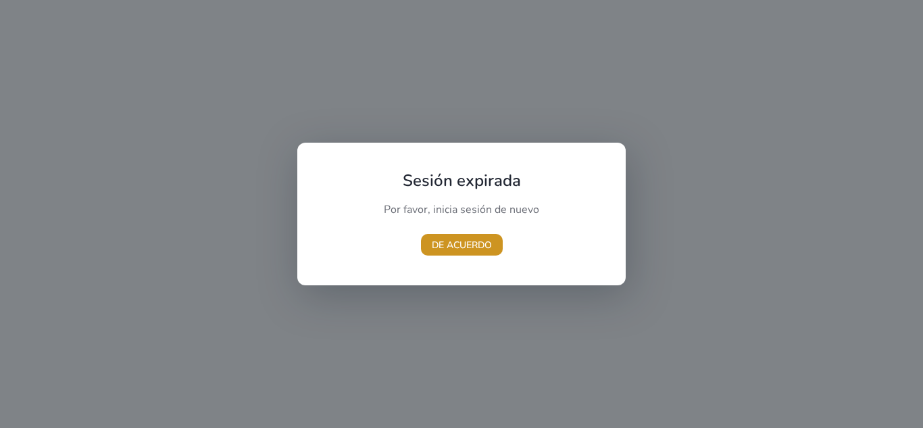
click at [462, 249] on font "DE ACUERDO" at bounding box center [462, 245] width 60 height 13
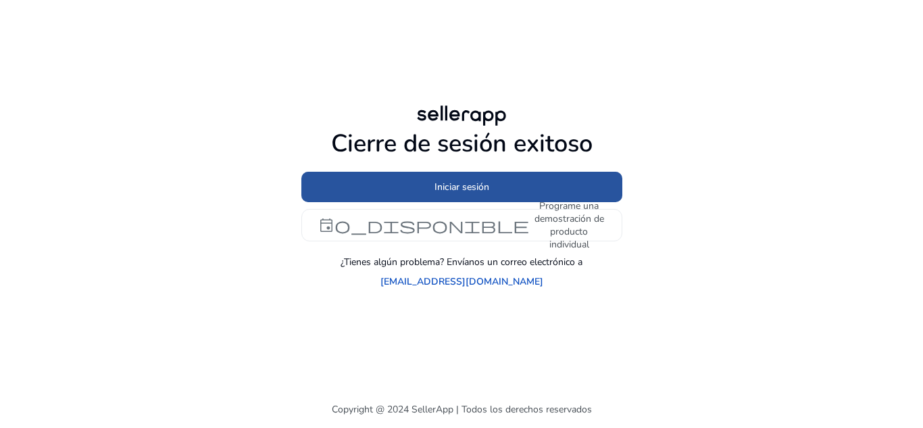
click at [479, 195] on span at bounding box center [461, 187] width 321 height 32
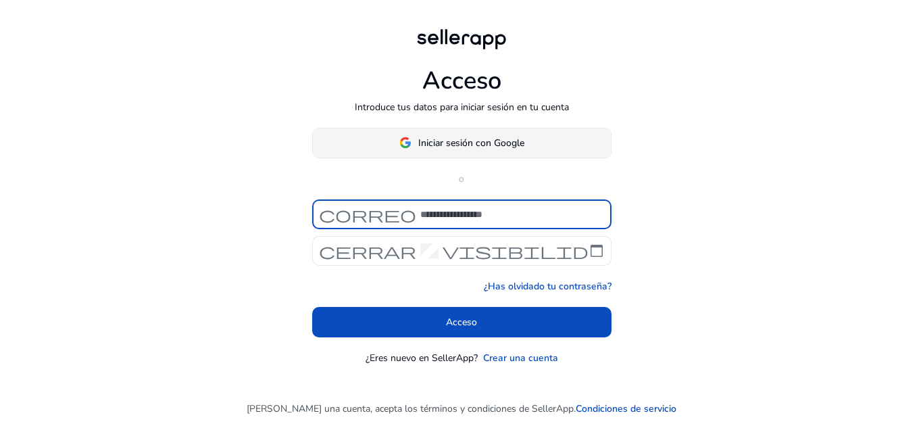
click at [472, 145] on font "Iniciar sesión con Google" at bounding box center [471, 143] width 106 height 13
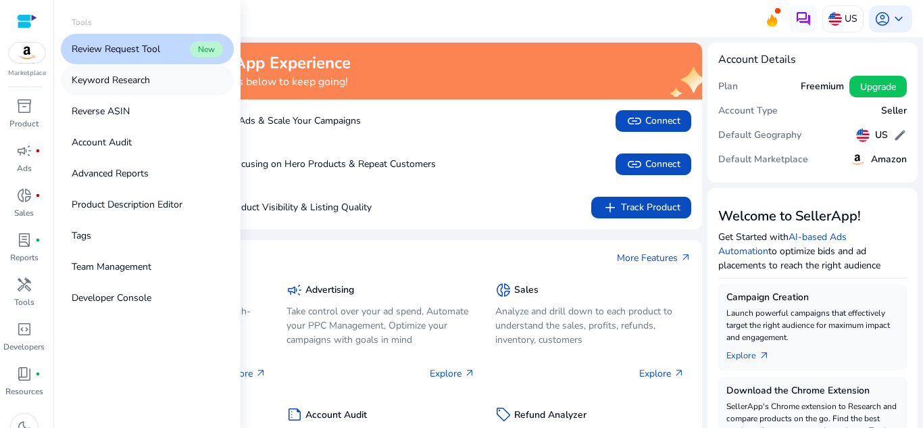
click at [73, 78] on p "Keyword Research" at bounding box center [111, 80] width 78 height 14
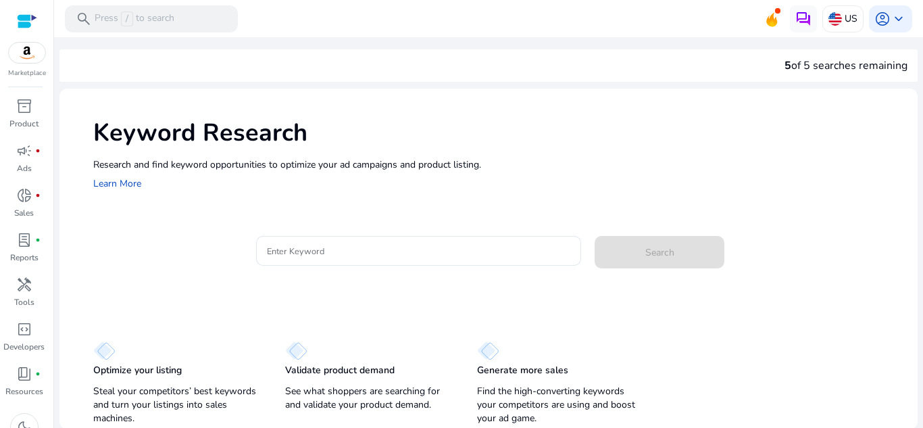
click at [462, 139] on h1 "Keyword Research" at bounding box center [498, 132] width 811 height 29
click at [28, 425] on span "dark_mode" at bounding box center [24, 427] width 16 height 16
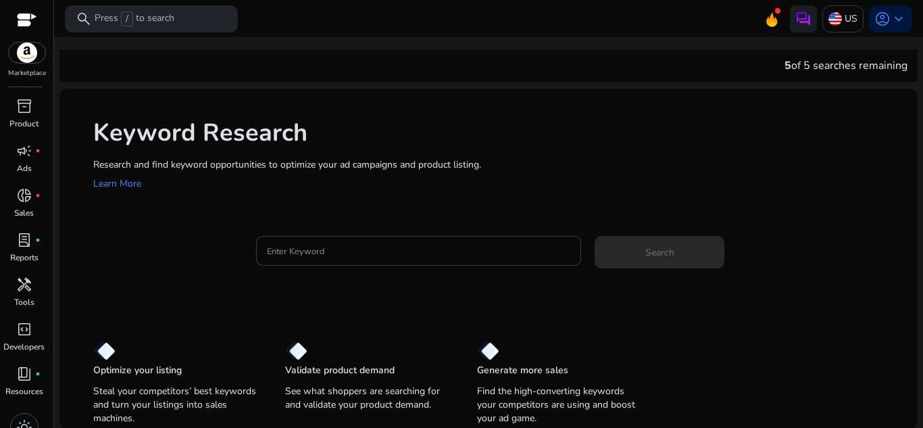
click at [313, 238] on div at bounding box center [419, 251] width 304 height 30
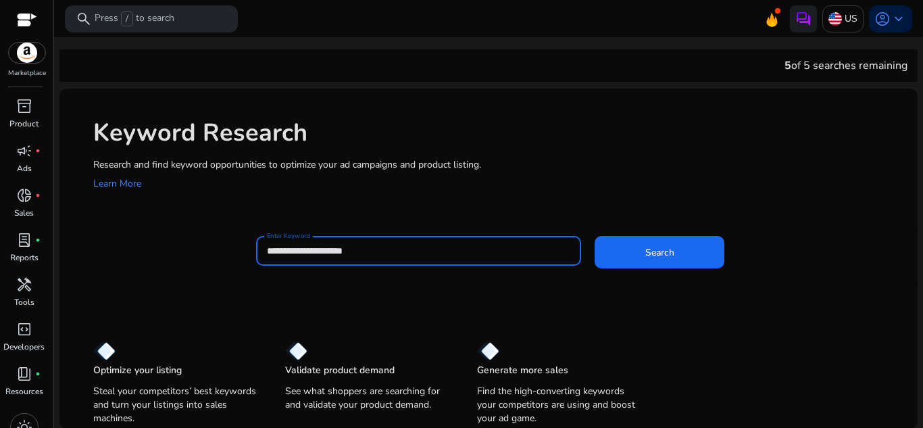
type input "**********"
click at [595, 236] on button "Search" at bounding box center [660, 252] width 130 height 32
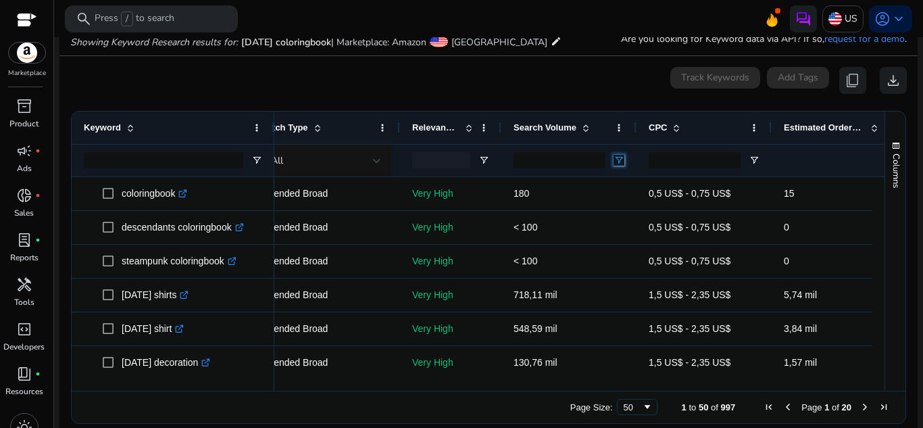
click at [620, 162] on span "Open Filter Menu" at bounding box center [619, 160] width 11 height 11
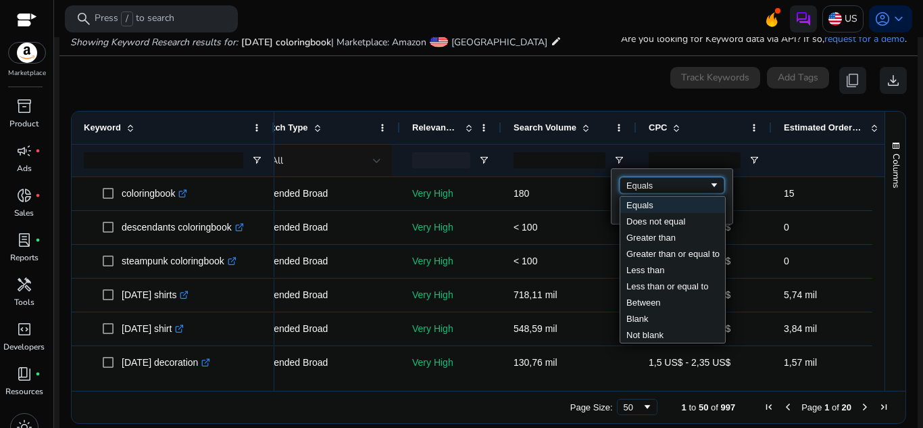
click at [646, 178] on div "Equals" at bounding box center [672, 185] width 105 height 16
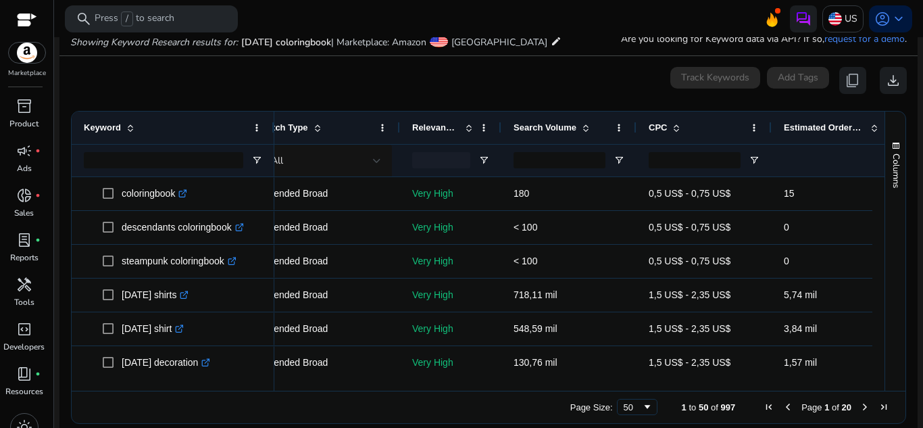
click at [572, 170] on div at bounding box center [560, 161] width 92 height 32
click at [570, 165] on input "Search Volume Filter Input" at bounding box center [560, 160] width 92 height 16
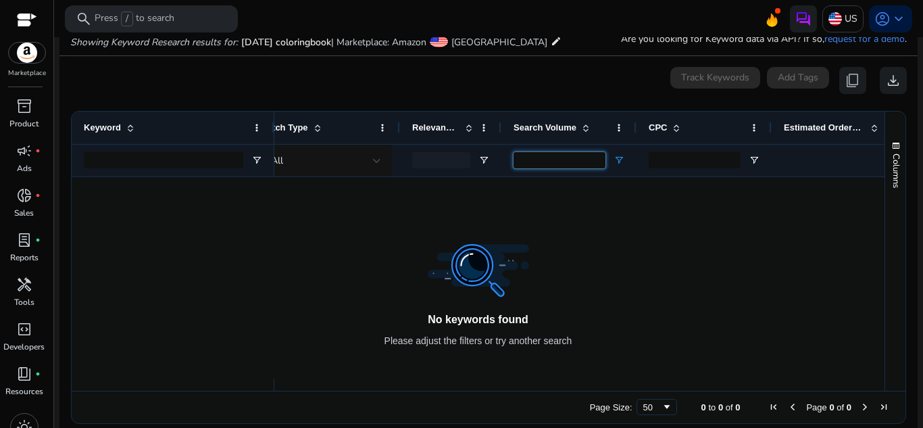
type input "***"
click at [621, 162] on span "Open Filter Menu" at bounding box center [619, 160] width 11 height 11
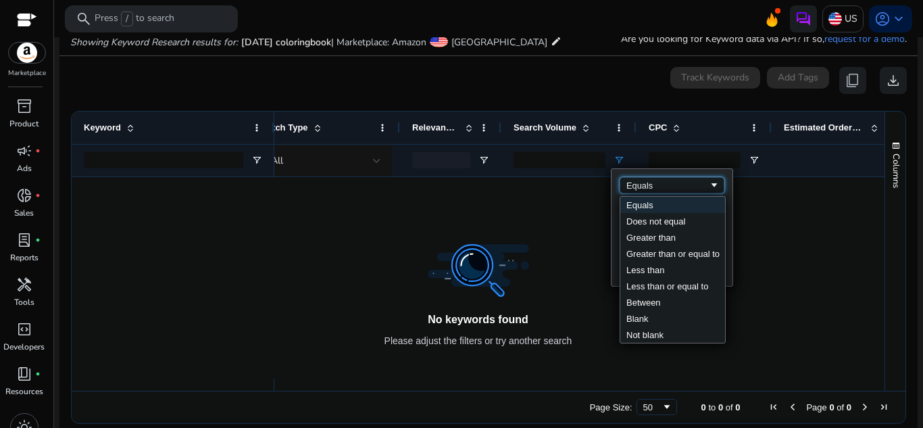
click at [704, 184] on div "Equals" at bounding box center [667, 185] width 82 height 10
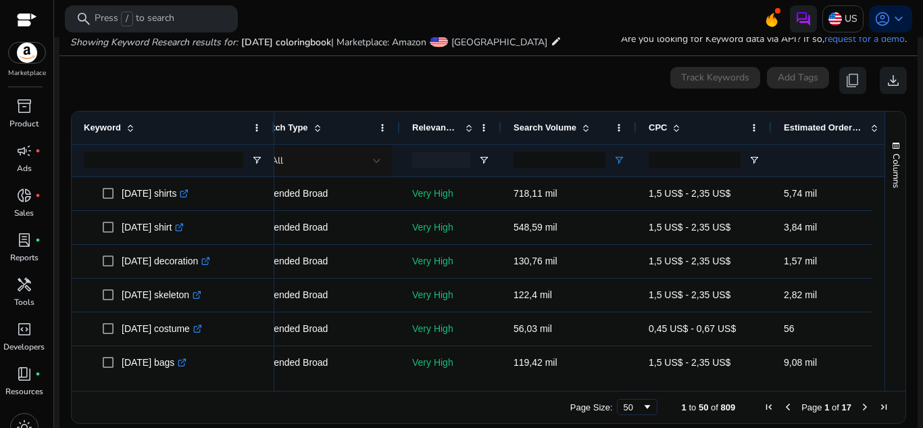
click at [524, 90] on div "0 keyword(s) selected Track Keywords Add Tags content_copy download" at bounding box center [488, 80] width 837 height 27
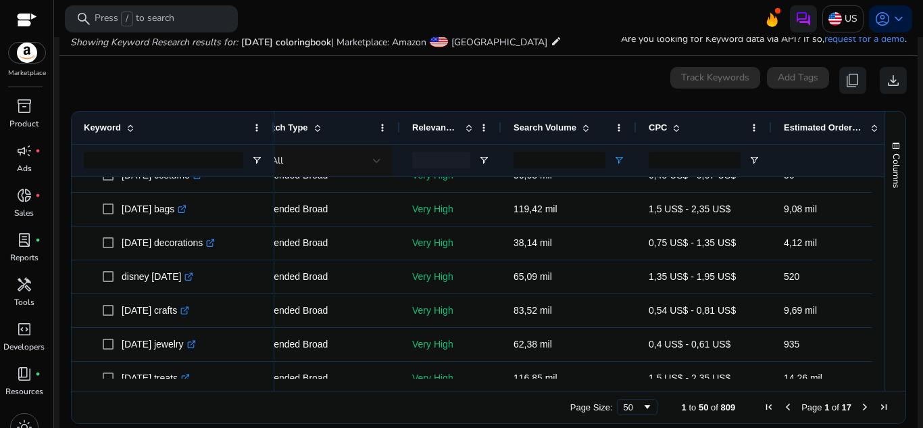
scroll to position [188, 0]
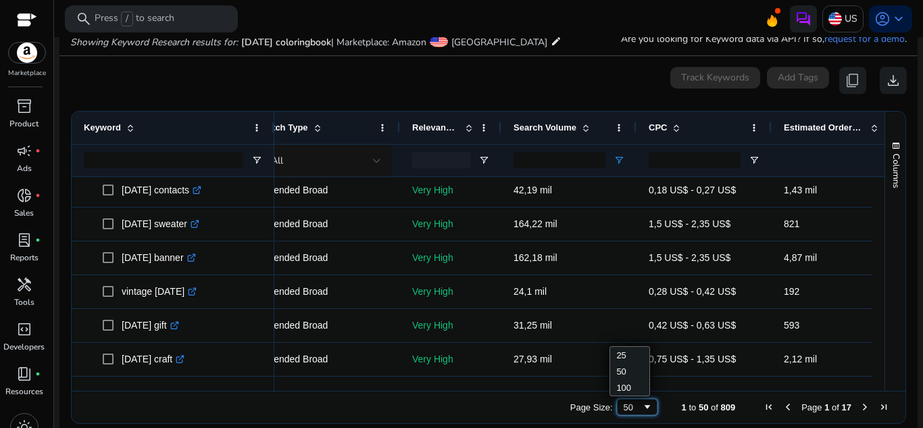
click at [629, 408] on div "50" at bounding box center [633, 407] width 18 height 10
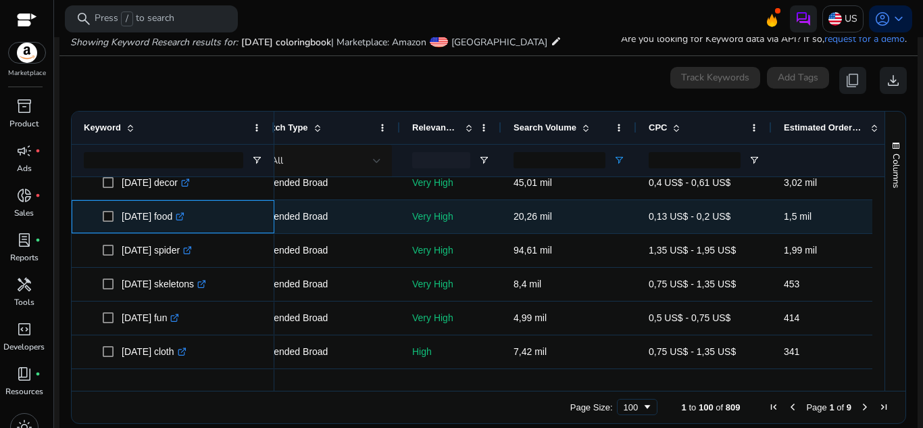
click at [184, 216] on icon ".st0{fill:#2c8af8}" at bounding box center [180, 216] width 9 height 9
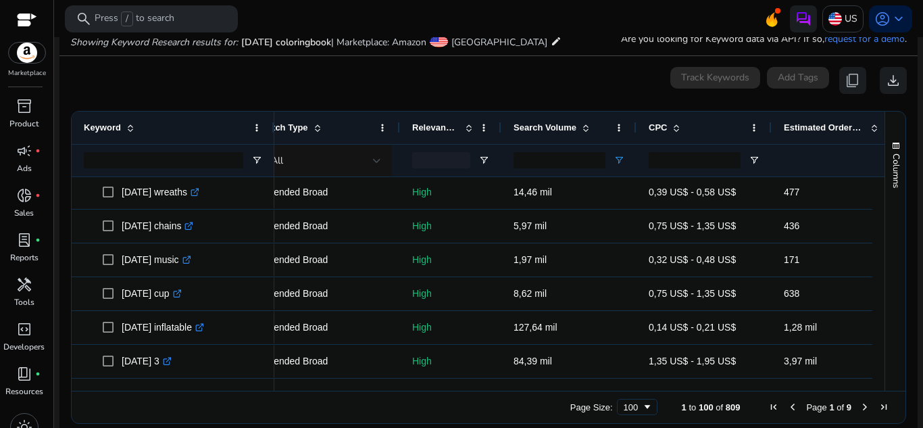
click at [860, 406] on span "Next Page" at bounding box center [865, 406] width 11 height 11
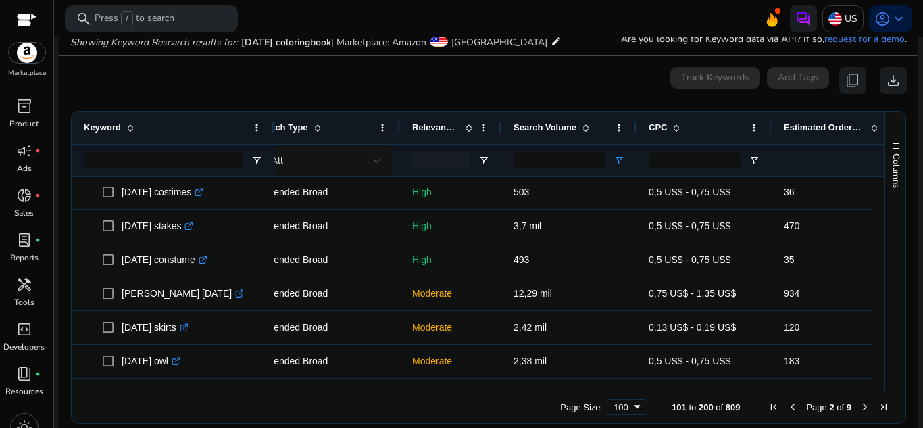
click at [860, 410] on span "Next Page" at bounding box center [865, 406] width 11 height 11
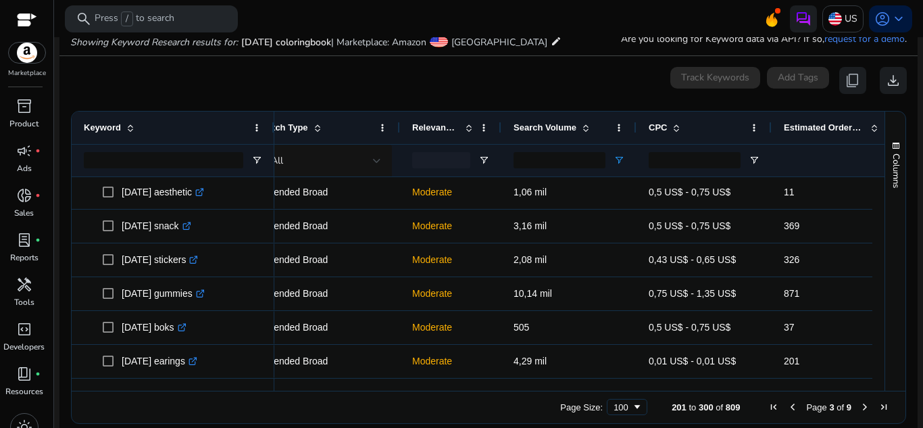
click at [860, 404] on span "Next Page" at bounding box center [865, 406] width 11 height 11
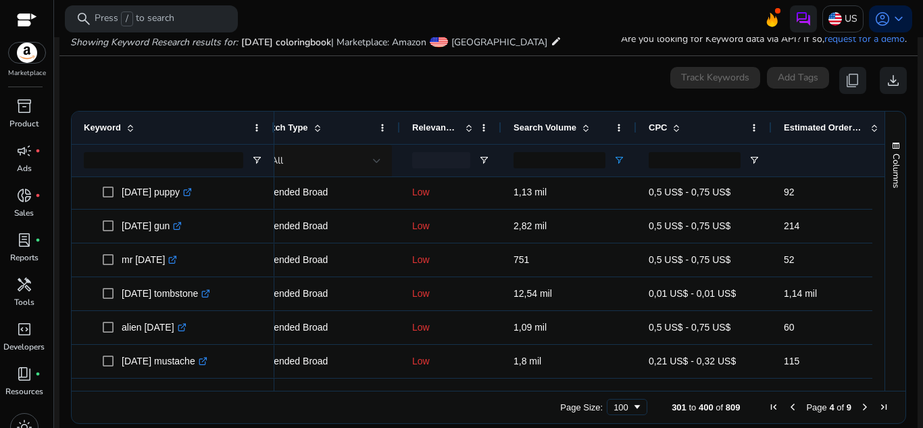
click at [860, 405] on span "Next Page" at bounding box center [865, 406] width 11 height 11
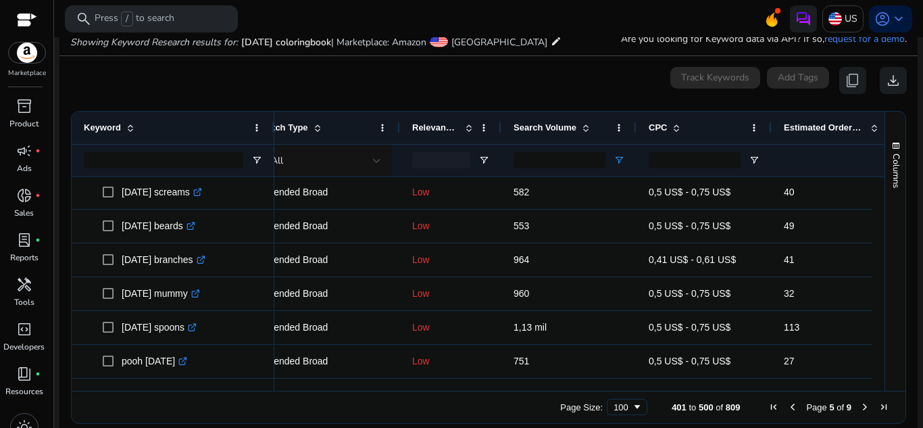
click at [860, 406] on span "Next Page" at bounding box center [865, 406] width 11 height 11
click at [860, 403] on div "Page Size: 100 501 to 600 of 809 Page 6 of 9" at bounding box center [489, 407] width 834 height 32
click at [860, 403] on span "Next Page" at bounding box center [865, 406] width 11 height 11
click at [885, 322] on div "Columns Keyword Column Labels Drag here to set column labels" at bounding box center [895, 251] width 21 height 279
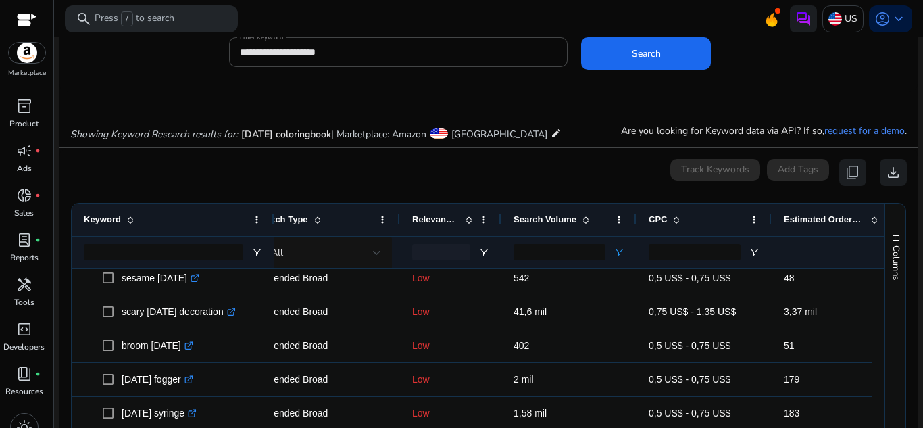
scroll to position [52, 0]
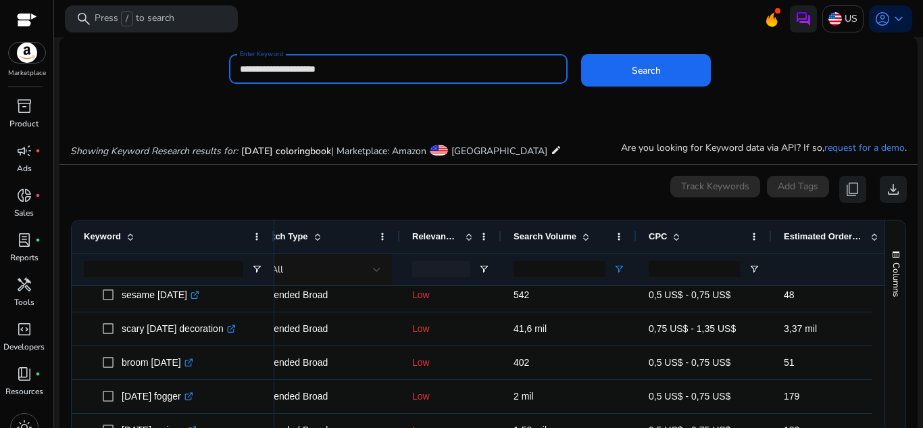
drag, startPoint x: 381, startPoint y: 71, endPoint x: 170, endPoint y: 54, distance: 211.5
click at [170, 54] on div "**********" at bounding box center [482, 76] width 847 height 44
type input "**********"
click at [581, 54] on button "Search" at bounding box center [646, 70] width 130 height 32
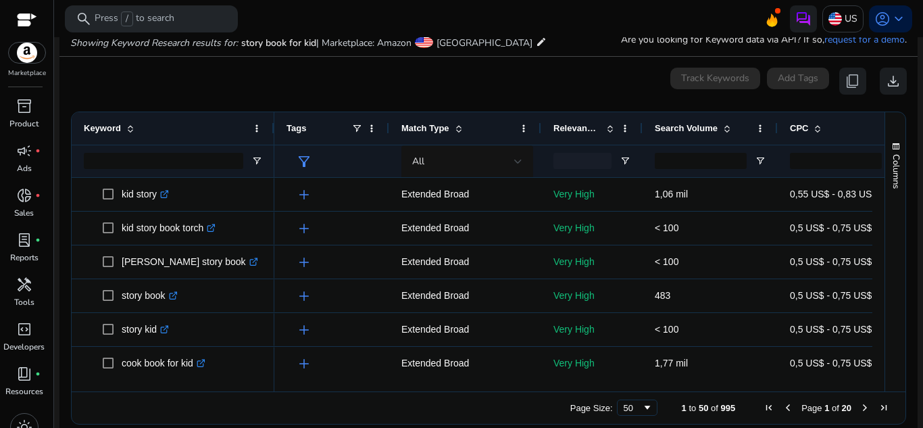
scroll to position [161, 0]
click at [729, 153] on input "Search Volume Filter Input" at bounding box center [701, 160] width 92 height 16
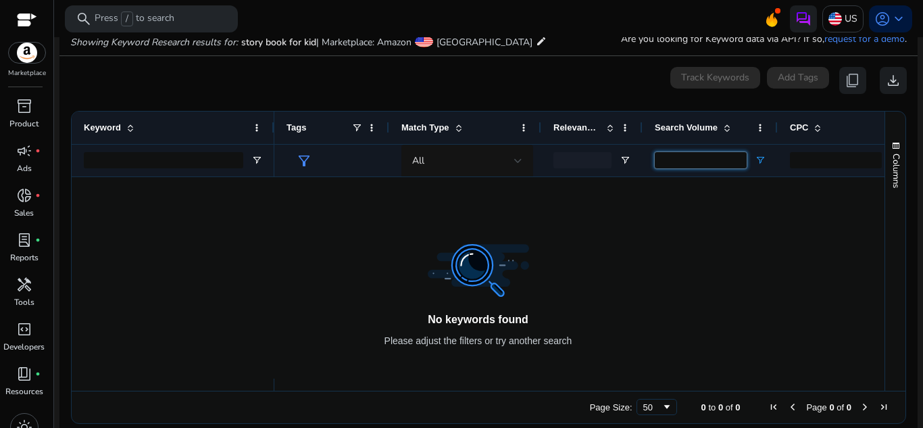
type input "***"
drag, startPoint x: 768, startPoint y: 166, endPoint x: 757, endPoint y: 158, distance: 13.5
click at [757, 158] on div "***" at bounding box center [710, 160] width 135 height 32
click at [757, 158] on span "Open Filter Menu" at bounding box center [760, 160] width 11 height 11
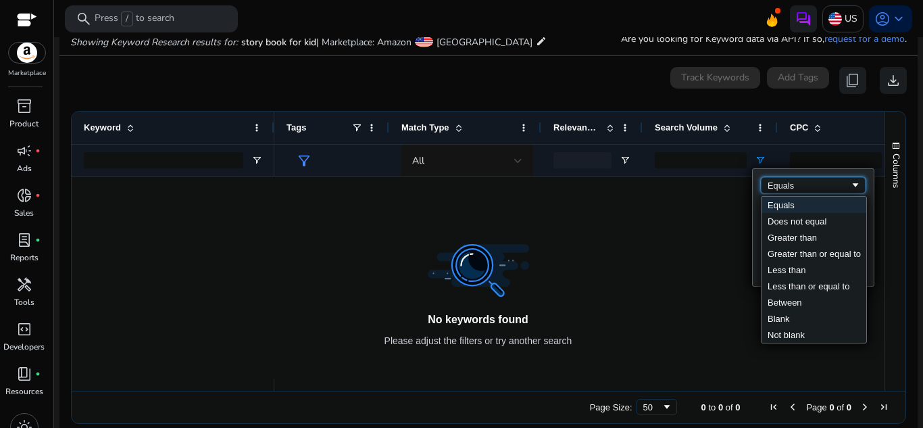
click at [853, 184] on span "Filtering operator" at bounding box center [855, 185] width 11 height 11
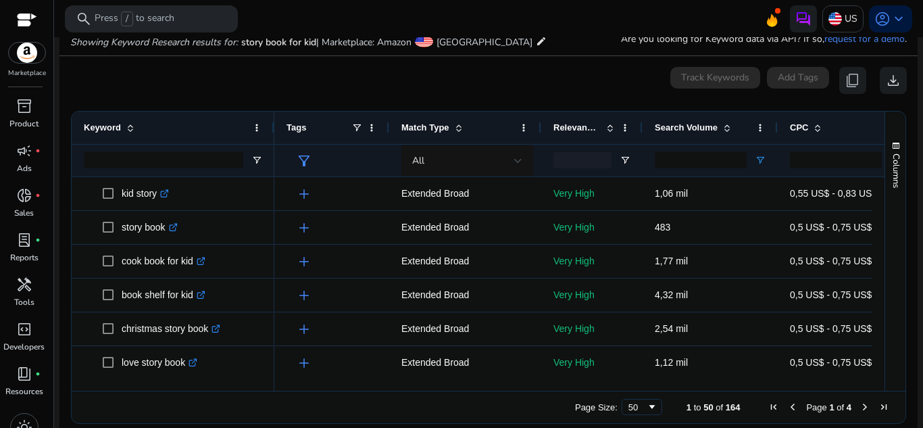
click at [552, 77] on div "0 keyword(s) selected Track Keywords Add Tags content_copy download" at bounding box center [488, 80] width 837 height 27
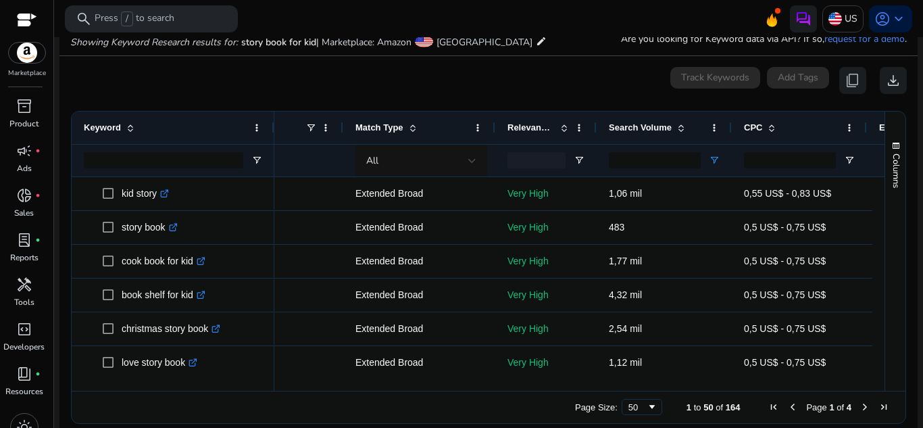
scroll to position [0, 57]
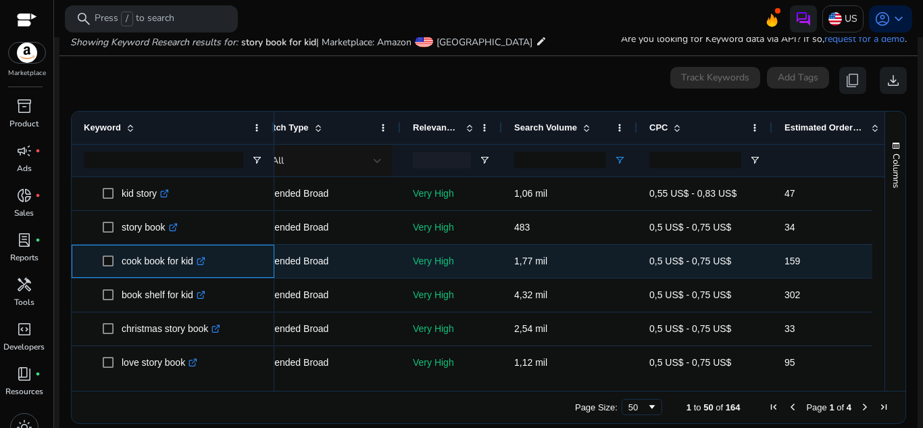
click at [204, 262] on icon ".st0{fill:#2c8af8}" at bounding box center [201, 261] width 9 height 9
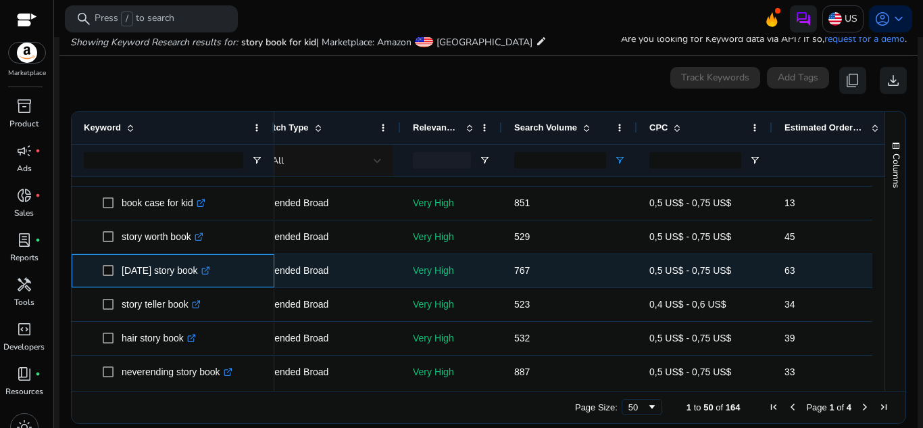
click at [204, 273] on icon ".st0{fill:#2c8af8}" at bounding box center [205, 270] width 9 height 9
